Goal: Information Seeking & Learning: Learn about a topic

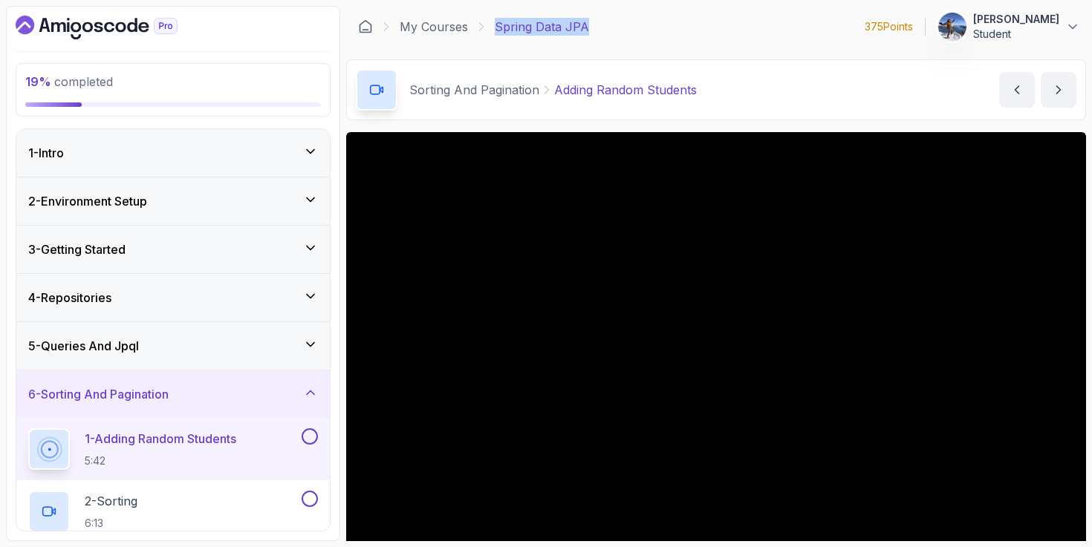
drag, startPoint x: 615, startPoint y: 18, endPoint x: 492, endPoint y: 18, distance: 123.3
click at [492, 18] on div "My Courses Spring Data JPA 375 Points Elis Porter Student" at bounding box center [716, 27] width 740 height 42
copy p "Spring Data JPA"
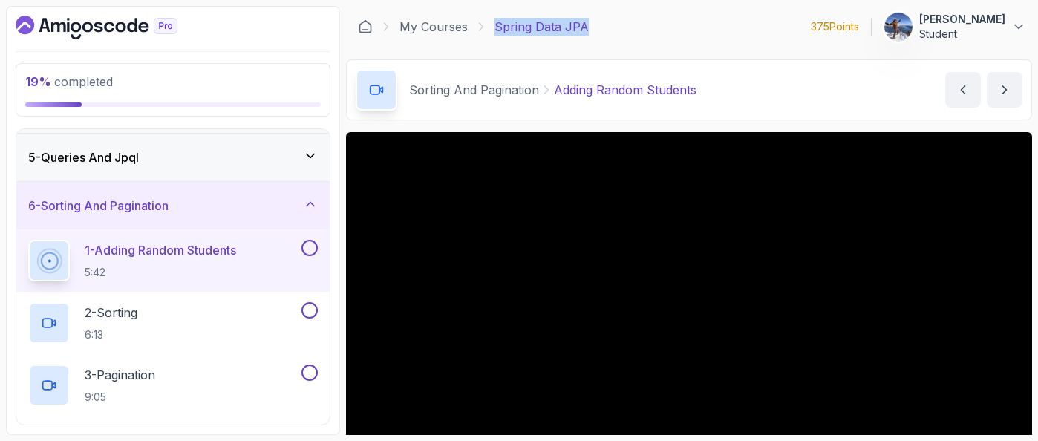
scroll to position [199, 0]
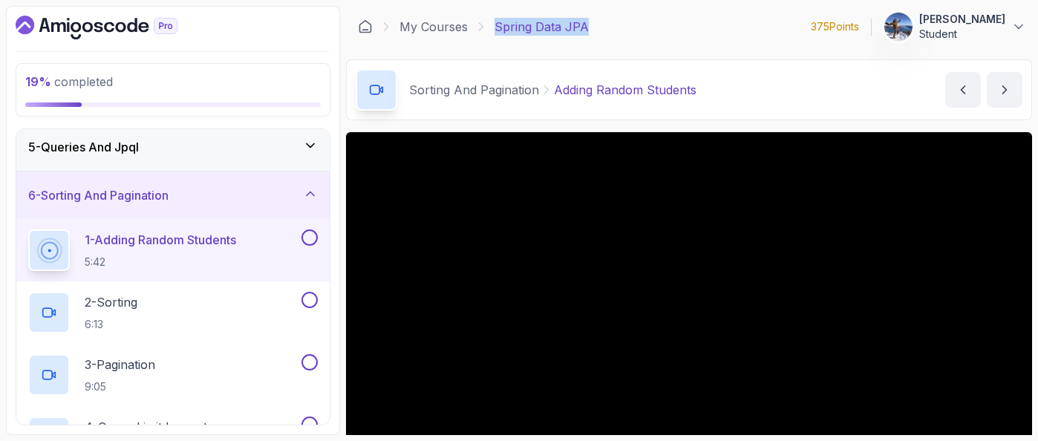
click at [236, 255] on p "5:42" at bounding box center [160, 262] width 151 height 15
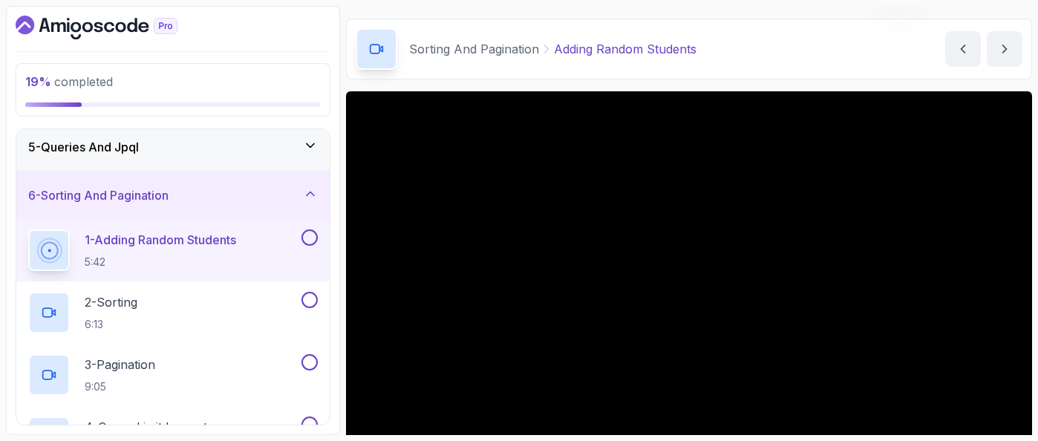
scroll to position [186, 0]
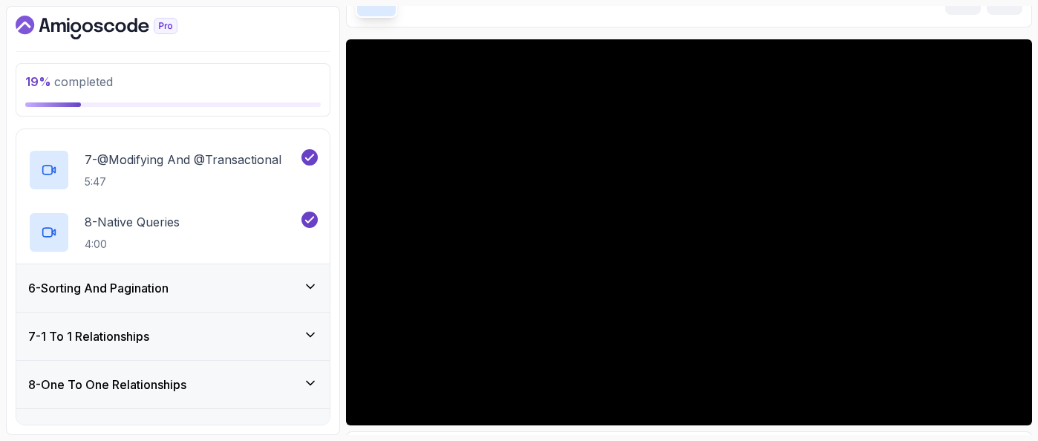
scroll to position [619, 0]
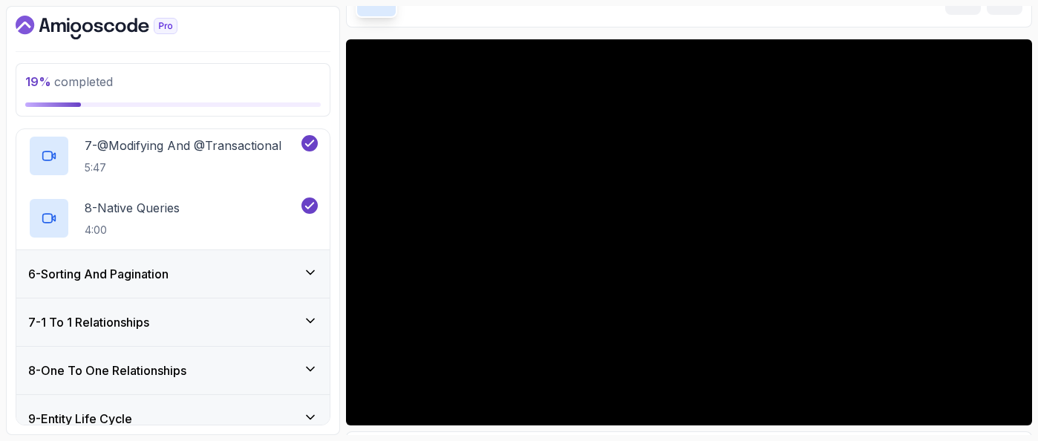
click at [231, 261] on div "6 - Sorting And Pagination" at bounding box center [172, 274] width 313 height 48
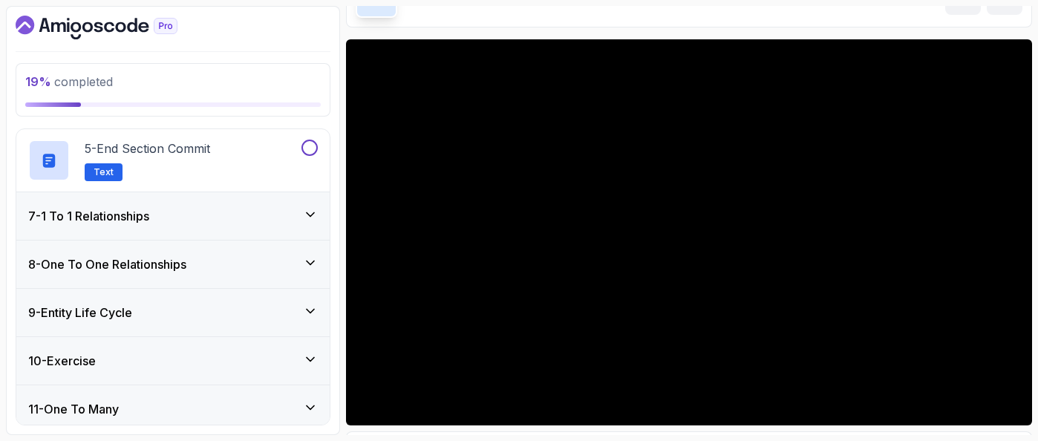
scroll to position [541, 0]
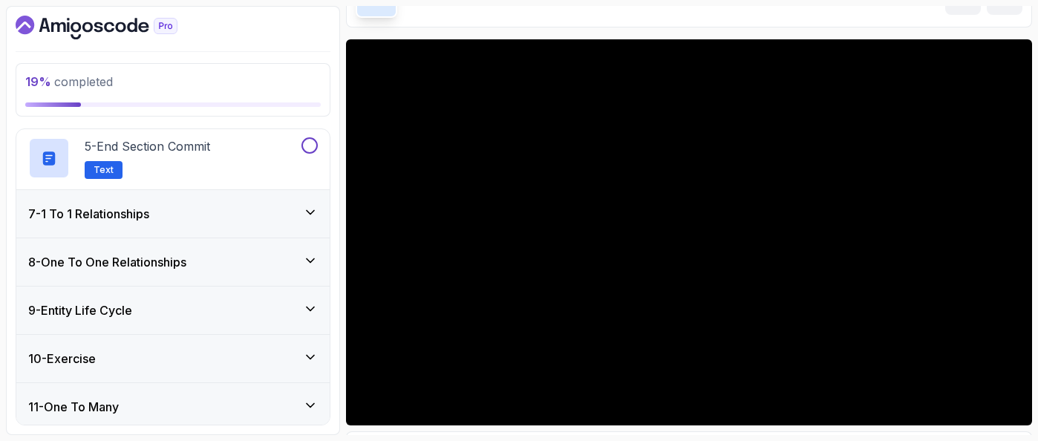
click at [232, 206] on div "7 - 1 To 1 Relationships" at bounding box center [173, 214] width 290 height 18
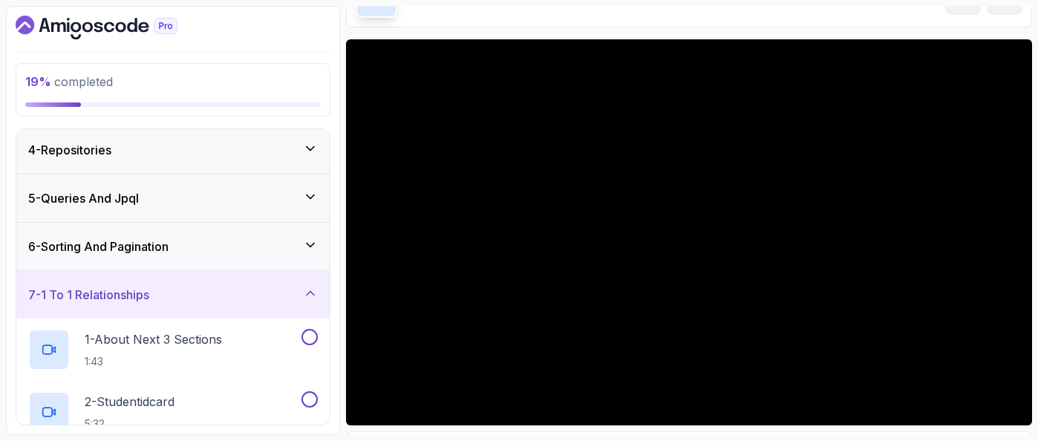
scroll to position [157, 0]
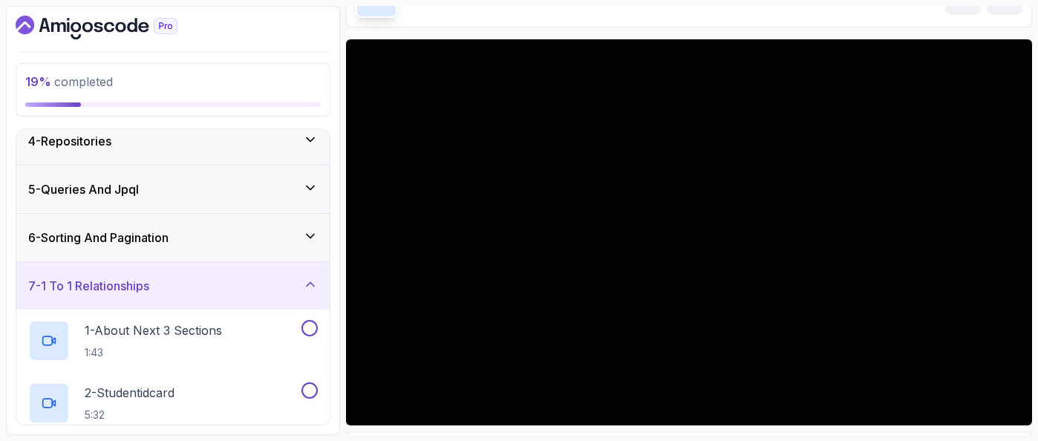
click at [239, 241] on div "6 - Sorting And Pagination" at bounding box center [173, 238] width 290 height 18
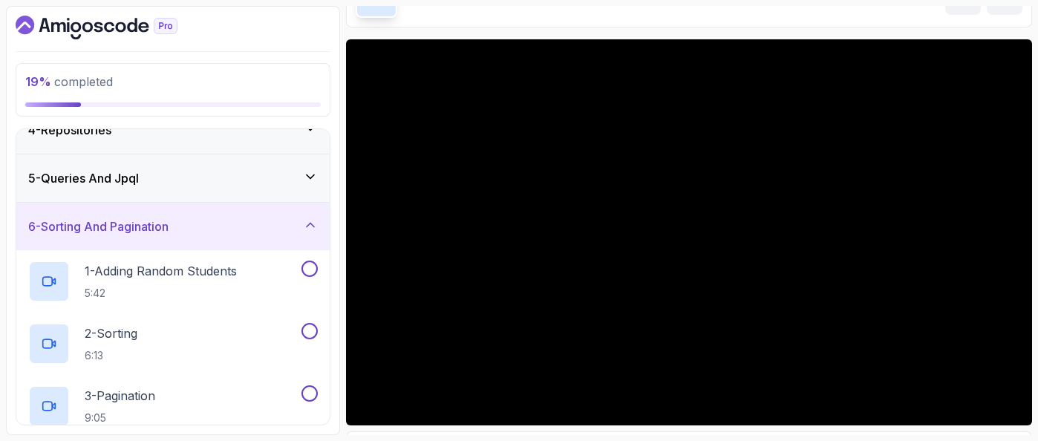
scroll to position [164, 0]
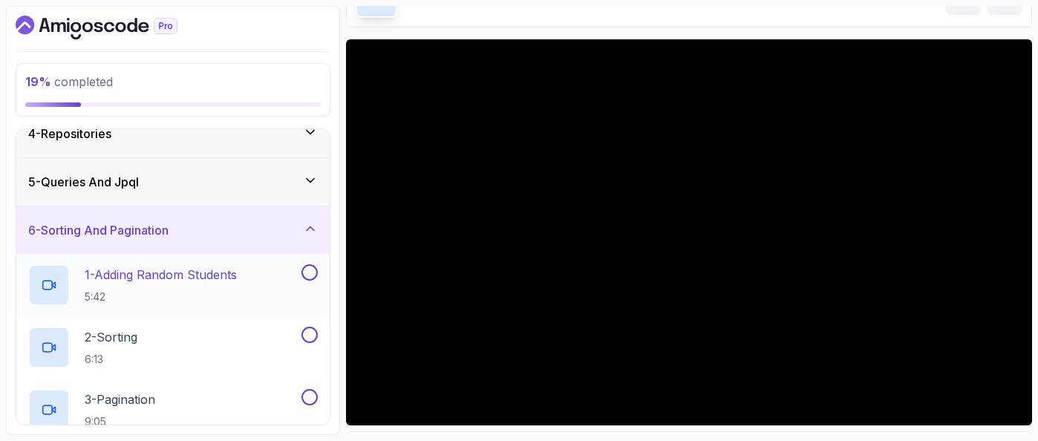
click at [205, 283] on p "1 - Adding Random Students" at bounding box center [161, 275] width 152 height 18
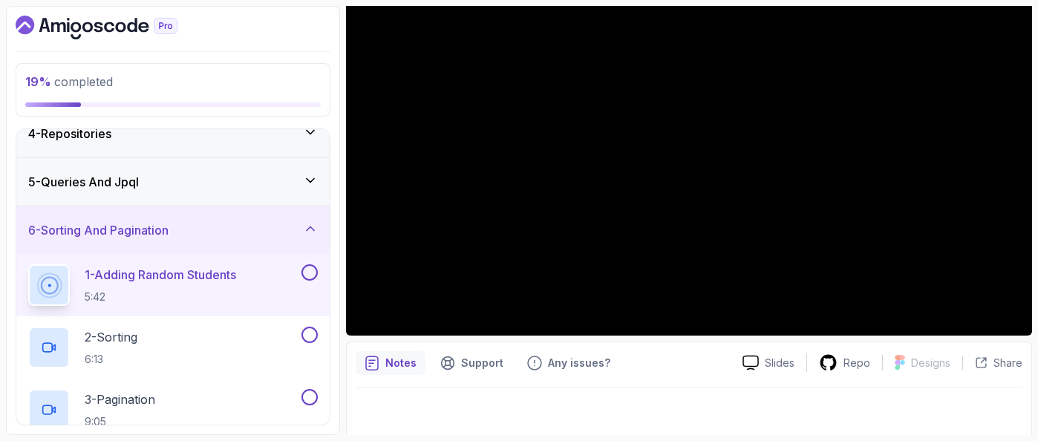
scroll to position [186, 0]
